Goal: Task Accomplishment & Management: Use online tool/utility

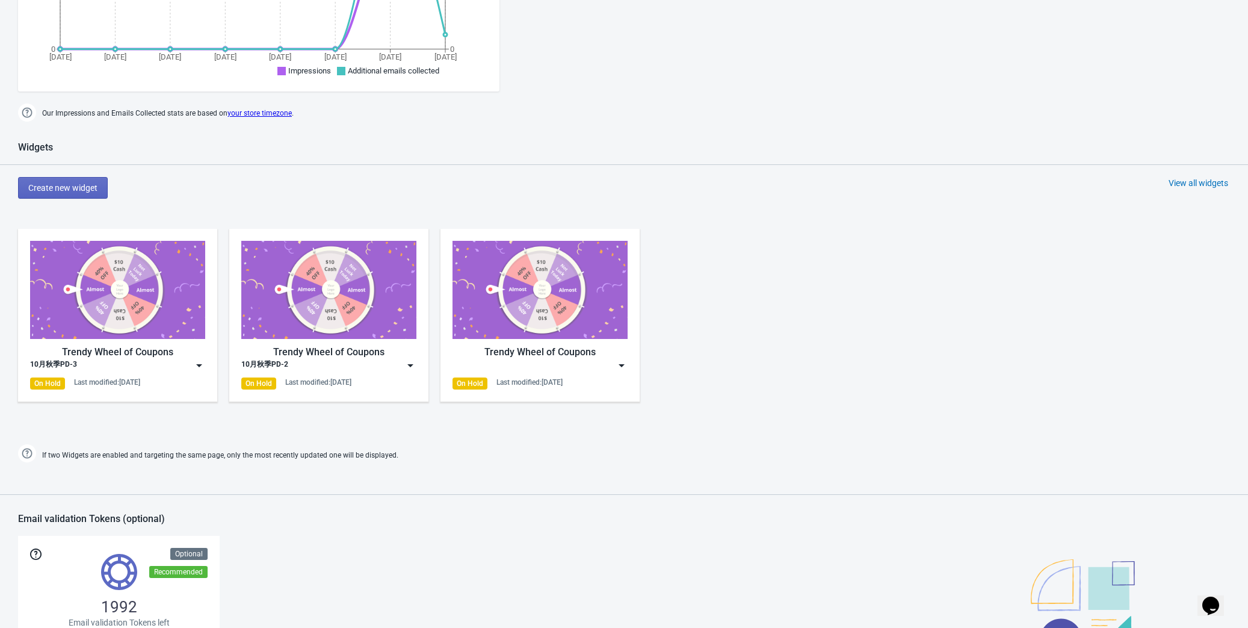
scroll to position [438, 0]
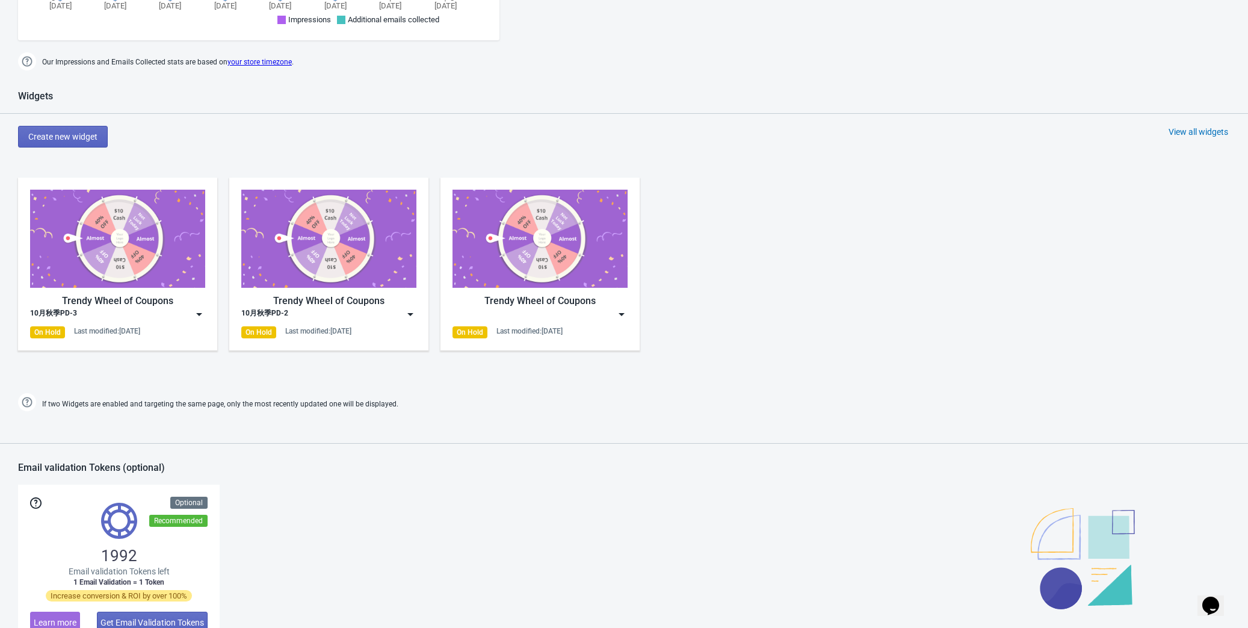
click at [198, 311] on img at bounding box center [199, 314] width 12 height 12
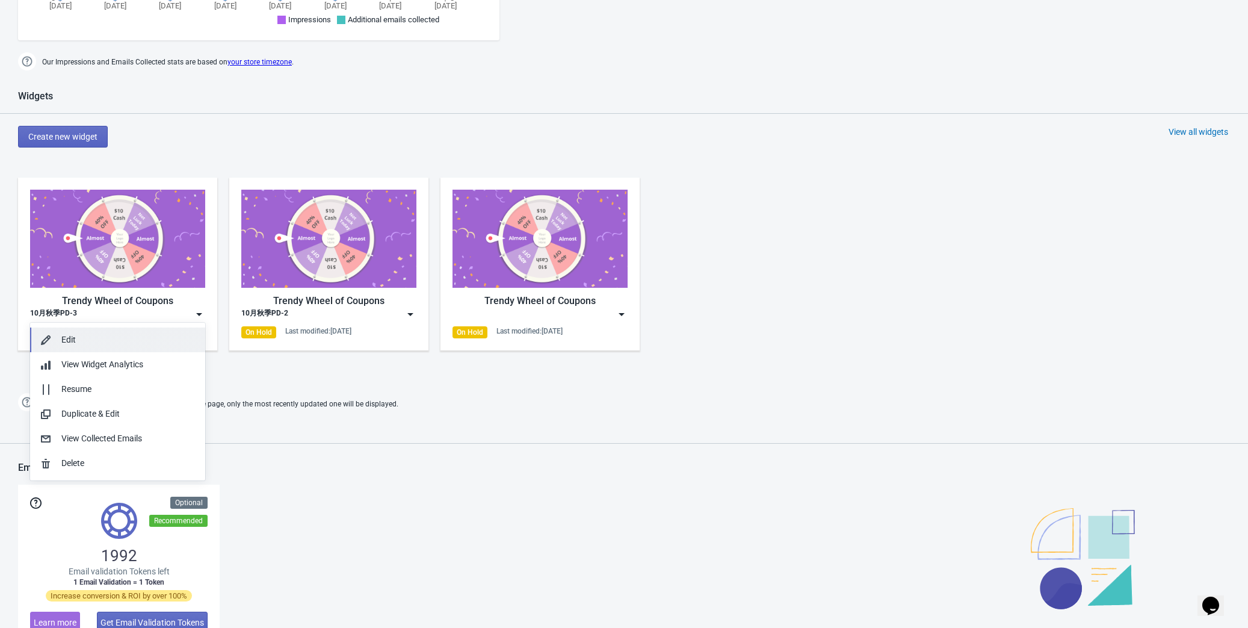
click at [148, 338] on div "Edit" at bounding box center [128, 339] width 134 height 13
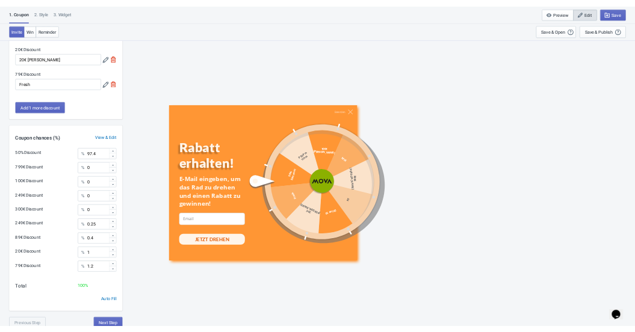
scroll to position [396, 0]
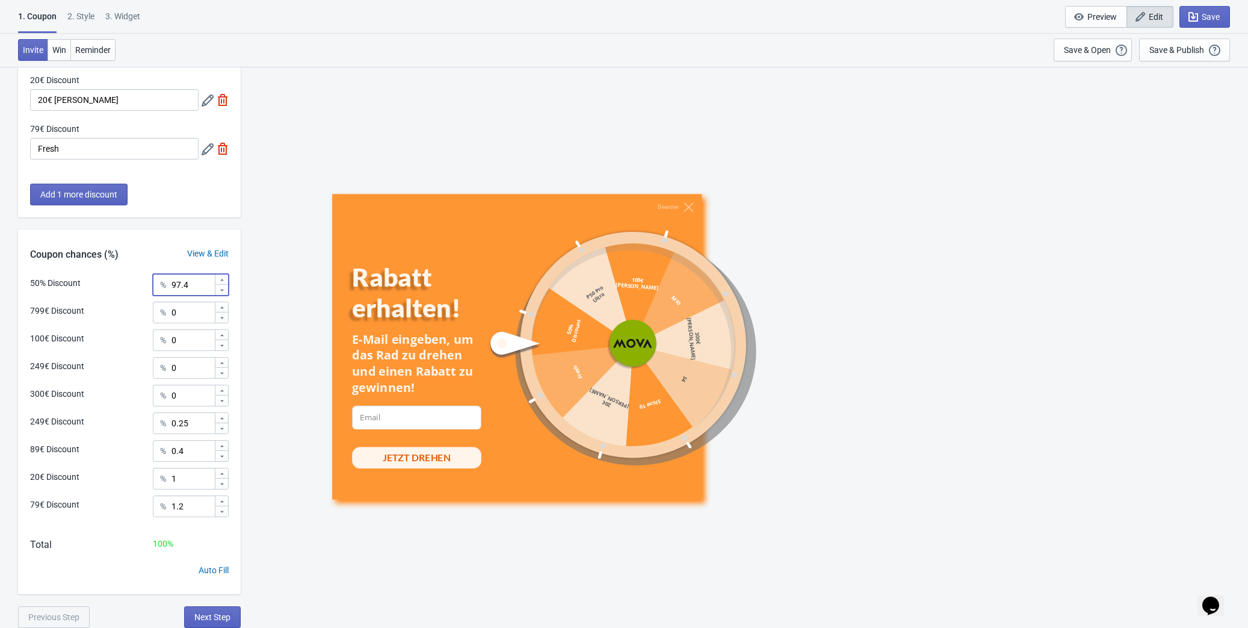
drag, startPoint x: 196, startPoint y: 287, endPoint x: 135, endPoint y: 281, distance: 61.7
click at [135, 281] on div "50% Discount % 97.4" at bounding box center [129, 282] width 199 height 16
drag, startPoint x: 193, startPoint y: 448, endPoint x: 164, endPoint y: 451, distance: 29.1
click at [164, 451] on div "% 0.4" at bounding box center [191, 451] width 76 height 22
drag, startPoint x: 182, startPoint y: 485, endPoint x: 170, endPoint y: 485, distance: 12.0
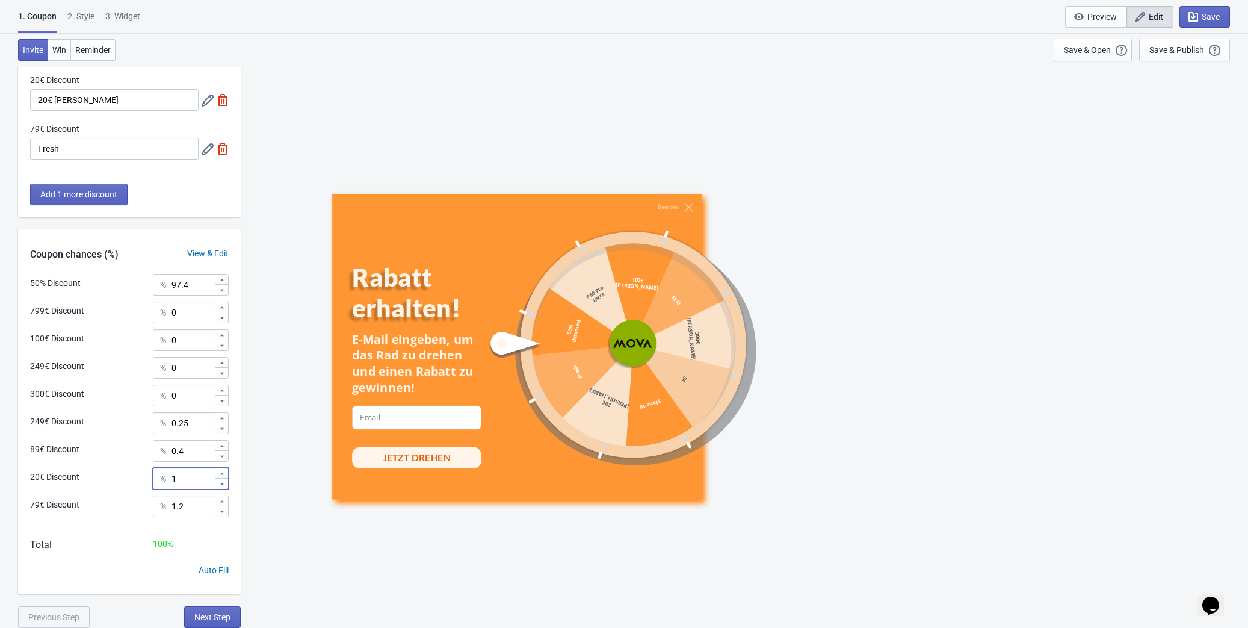
click at [170, 485] on div "% 1" at bounding box center [191, 479] width 76 height 22
drag, startPoint x: 189, startPoint y: 507, endPoint x: 157, endPoint y: 509, distance: 31.9
click at [157, 509] on div "% 1.2" at bounding box center [191, 506] width 76 height 22
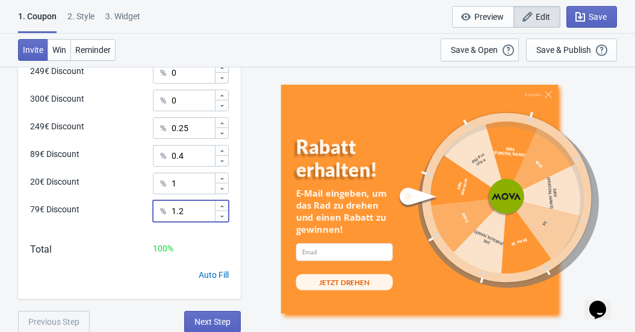
scroll to position [692, 0]
click at [217, 315] on button "Next Step" at bounding box center [212, 322] width 57 height 22
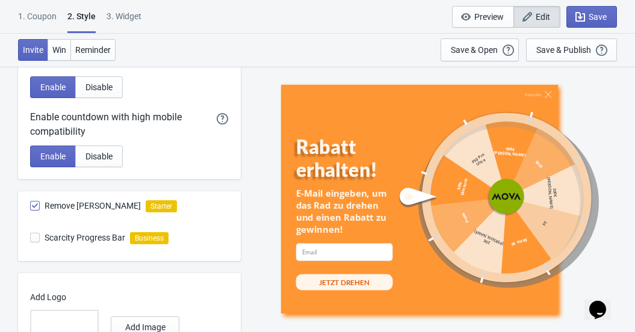
scroll to position [733, 0]
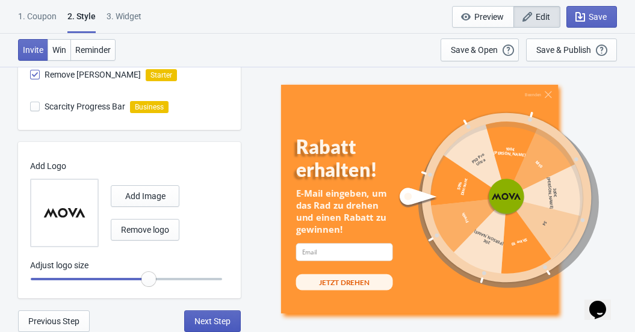
click at [215, 323] on span "Next Step" at bounding box center [212, 322] width 36 height 10
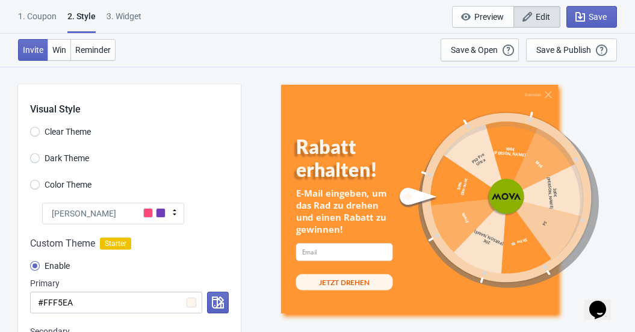
select select "specificPages"
select select "once"
select select "1"
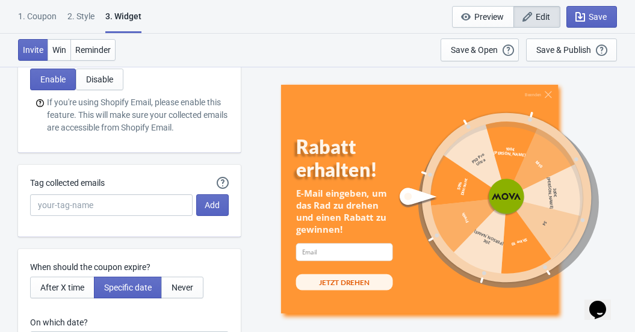
scroll to position [2955, 0]
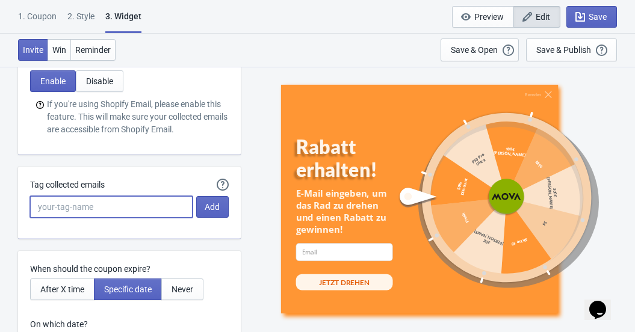
click at [128, 203] on input "Tag collected emails" at bounding box center [111, 207] width 163 height 22
paste input "SPIN DE"
type input "SPIN DE"
click at [214, 211] on span "Add" at bounding box center [212, 207] width 15 height 10
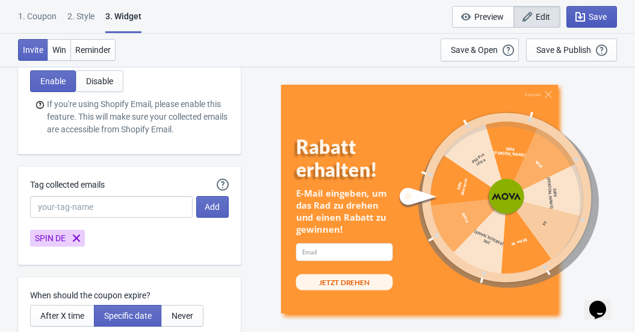
click at [595, 15] on span "Save" at bounding box center [598, 17] width 18 height 10
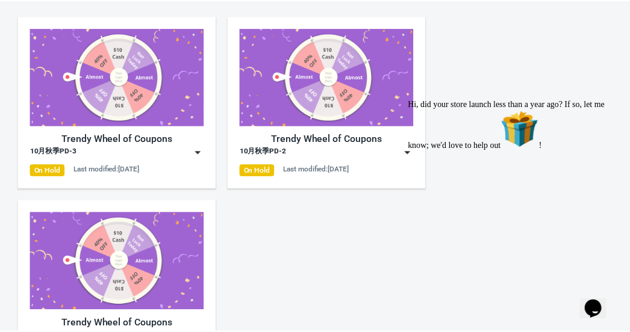
scroll to position [597, 0]
